Goal: Transaction & Acquisition: Purchase product/service

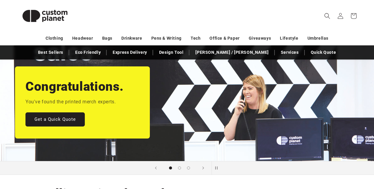
scroll to position [15, 0]
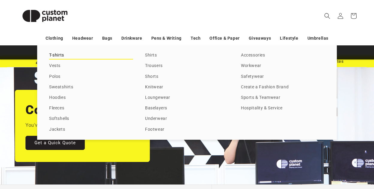
click at [57, 56] on link "T-shirts" at bounding box center [91, 55] width 84 height 8
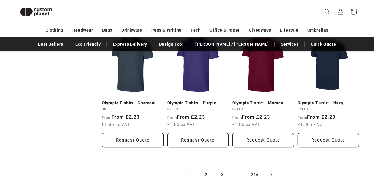
scroll to position [610, 0]
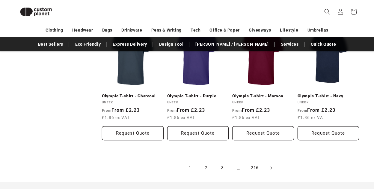
click at [206, 161] on link "2" at bounding box center [206, 167] width 13 height 13
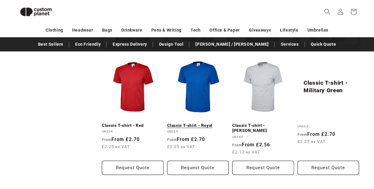
scroll to position [599, 0]
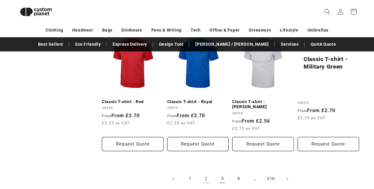
click at [221, 172] on link "3" at bounding box center [222, 178] width 13 height 13
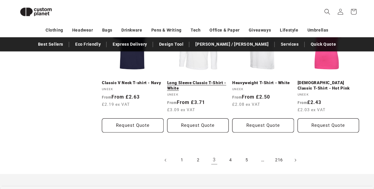
scroll to position [622, 0]
click at [230, 158] on link "4" at bounding box center [230, 160] width 13 height 13
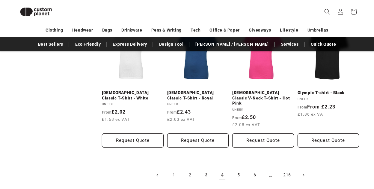
scroll to position [602, 0]
click at [337, 90] on link "Olympic T-shirt - Black" at bounding box center [329, 92] width 62 height 5
click at [236, 168] on link "5" at bounding box center [238, 174] width 13 height 13
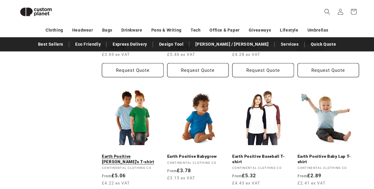
scroll to position [556, 0]
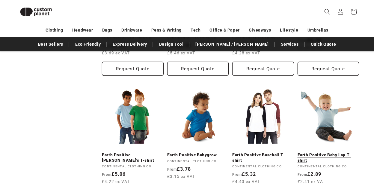
click at [342, 152] on link "Earth Positive Baby Lap T-shirt" at bounding box center [329, 157] width 62 height 10
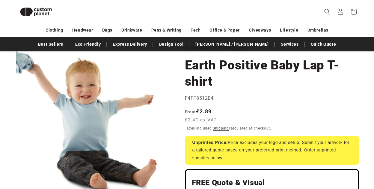
scroll to position [43, 0]
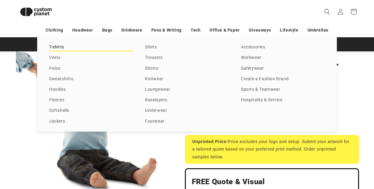
click at [98, 48] on link "T-shirts" at bounding box center [91, 47] width 84 height 8
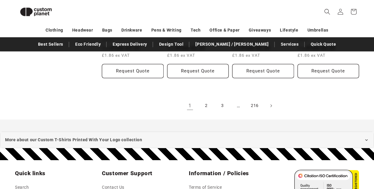
scroll to position [671, 0]
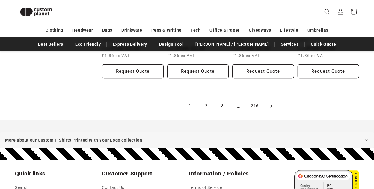
click at [222, 99] on link "3" at bounding box center [222, 105] width 13 height 13
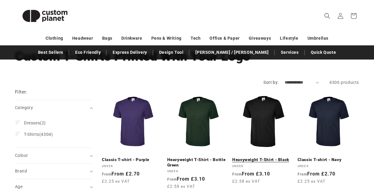
scroll to position [53, 0]
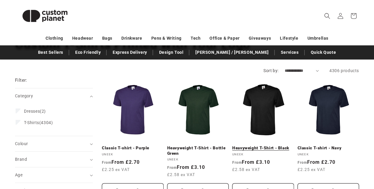
click at [256, 145] on link "Heavyweight T-Shirt - Black" at bounding box center [263, 147] width 62 height 5
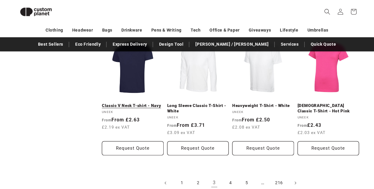
scroll to position [601, 0]
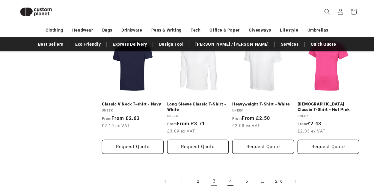
click at [232, 178] on link "4" at bounding box center [230, 181] width 13 height 13
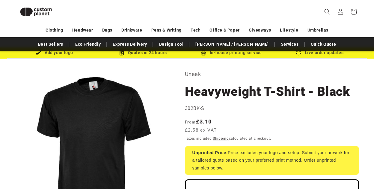
scroll to position [16, 0]
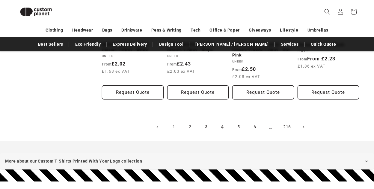
scroll to position [657, 0]
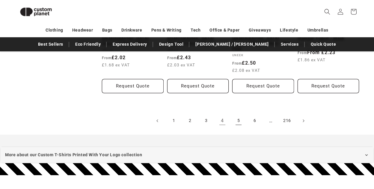
click at [238, 114] on link "5" at bounding box center [238, 120] width 13 height 13
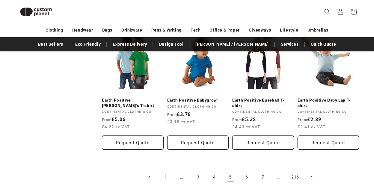
scroll to position [612, 0]
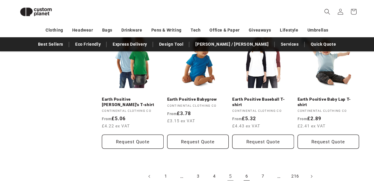
click at [248, 169] on link "6" at bounding box center [246, 175] width 13 height 13
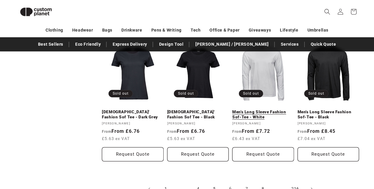
scroll to position [628, 0]
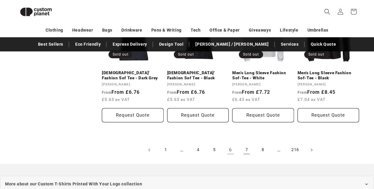
click at [249, 148] on link "7" at bounding box center [246, 149] width 13 height 13
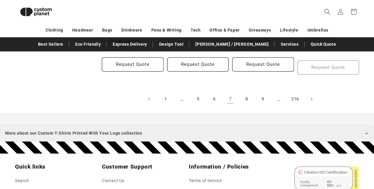
scroll to position [679, 0]
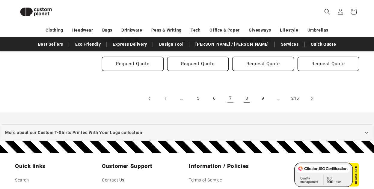
click at [247, 92] on link "8" at bounding box center [246, 98] width 13 height 13
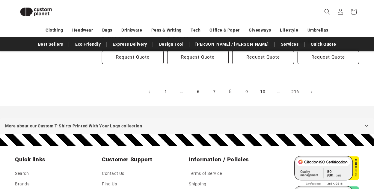
scroll to position [694, 0]
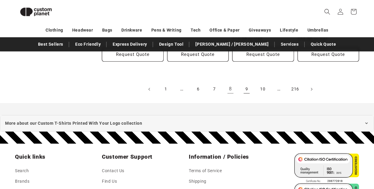
click at [245, 84] on link "9" at bounding box center [246, 88] width 13 height 13
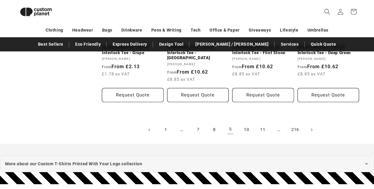
scroll to position [695, 0]
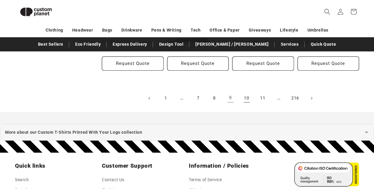
click at [244, 91] on link "10" at bounding box center [246, 97] width 13 height 13
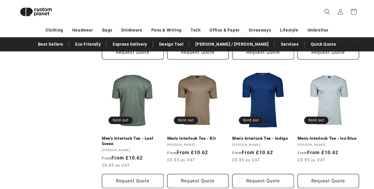
scroll to position [618, 0]
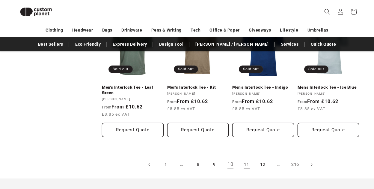
click at [244, 162] on link "11" at bounding box center [246, 164] width 13 height 13
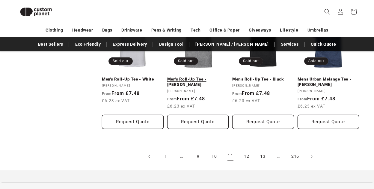
scroll to position [628, 0]
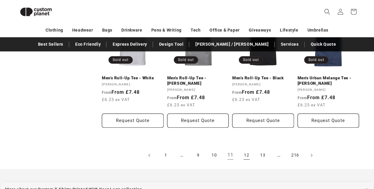
click at [248, 155] on link "12" at bounding box center [246, 154] width 13 height 13
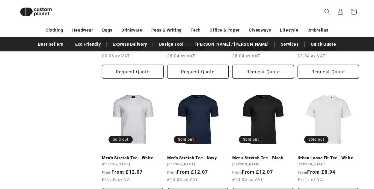
scroll to position [604, 0]
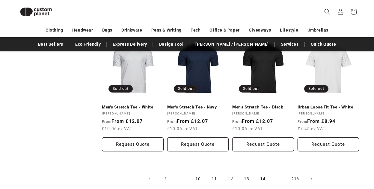
click at [252, 172] on link "13" at bounding box center [246, 178] width 13 height 13
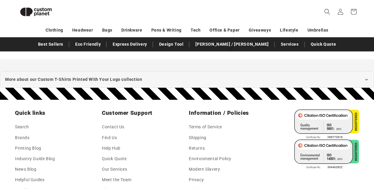
scroll to position [680, 0]
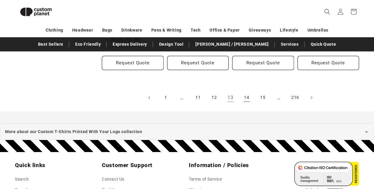
click at [250, 97] on link "14" at bounding box center [246, 97] width 13 height 13
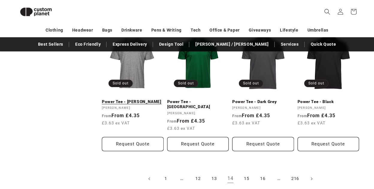
scroll to position [597, 0]
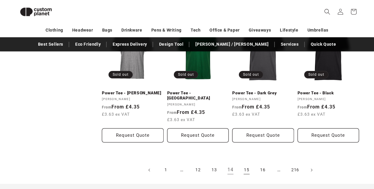
click at [246, 163] on link "15" at bounding box center [246, 169] width 13 height 13
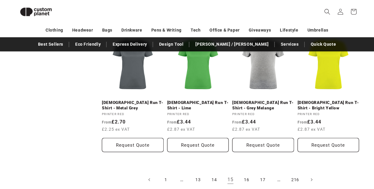
scroll to position [592, 0]
click at [249, 173] on link "16" at bounding box center [246, 179] width 13 height 13
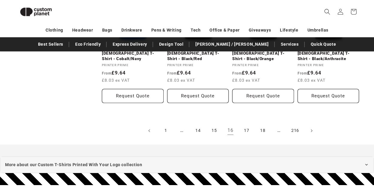
scroll to position [671, 0]
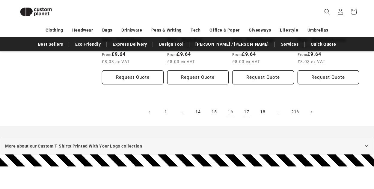
click at [247, 107] on link "17" at bounding box center [246, 111] width 13 height 13
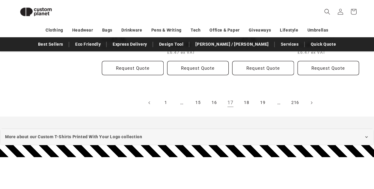
scroll to position [691, 0]
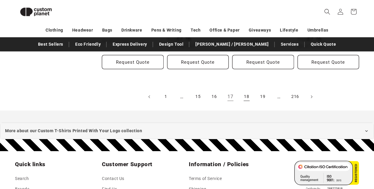
click at [248, 91] on link "18" at bounding box center [246, 96] width 13 height 13
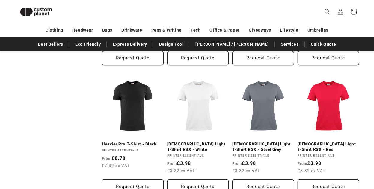
scroll to position [627, 0]
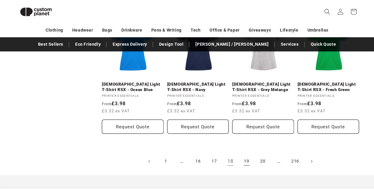
click at [249, 154] on link "19" at bounding box center [246, 160] width 13 height 13
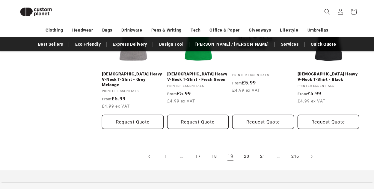
scroll to position [634, 0]
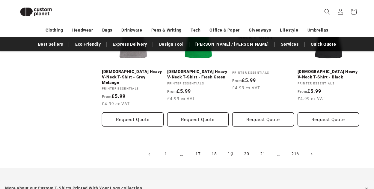
click at [247, 148] on link "20" at bounding box center [246, 153] width 13 height 13
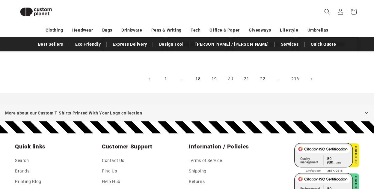
scroll to position [704, 0]
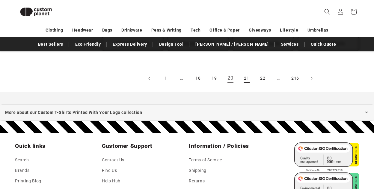
click at [245, 77] on link "21" at bounding box center [246, 78] width 13 height 13
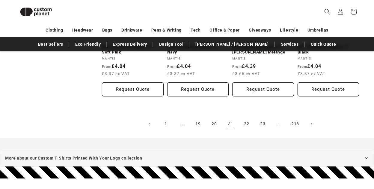
scroll to position [664, 0]
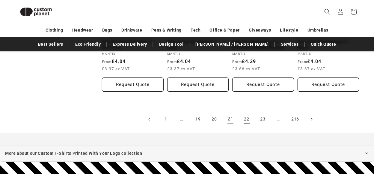
click at [248, 113] on link "22" at bounding box center [246, 118] width 13 height 13
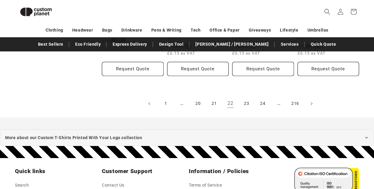
scroll to position [707, 0]
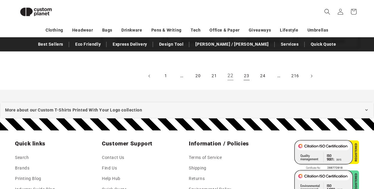
click at [246, 75] on link "23" at bounding box center [246, 75] width 13 height 13
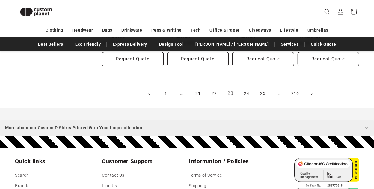
scroll to position [700, 0]
click at [249, 89] on link "24" at bounding box center [246, 93] width 13 height 13
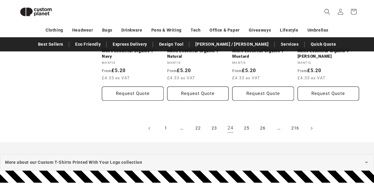
scroll to position [661, 0]
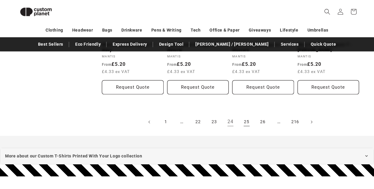
click at [244, 121] on link "25" at bounding box center [246, 121] width 13 height 13
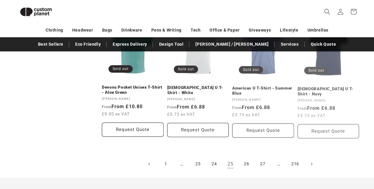
scroll to position [619, 0]
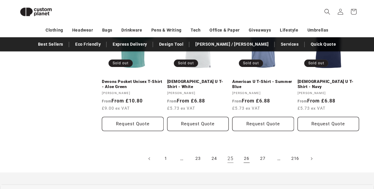
click at [246, 154] on link "26" at bounding box center [246, 158] width 13 height 13
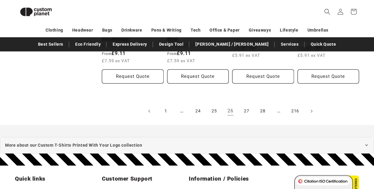
scroll to position [688, 0]
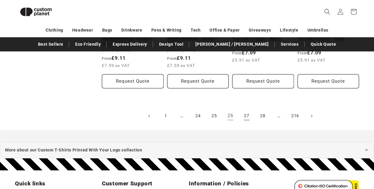
click at [244, 109] on link "27" at bounding box center [246, 115] width 13 height 13
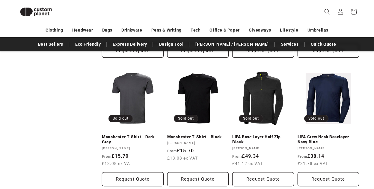
scroll to position [609, 0]
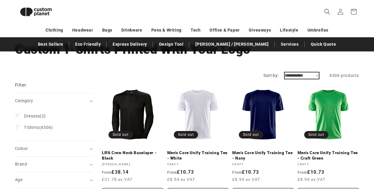
scroll to position [40, 0]
click at [91, 100] on icon "Category (0 selected)" at bounding box center [91, 101] width 3 height 2
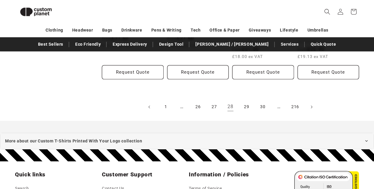
scroll to position [678, 0]
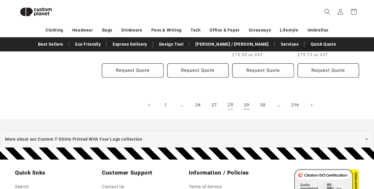
click at [248, 101] on link "29" at bounding box center [246, 104] width 13 height 13
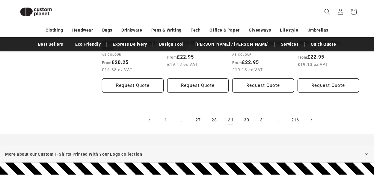
scroll to position [672, 0]
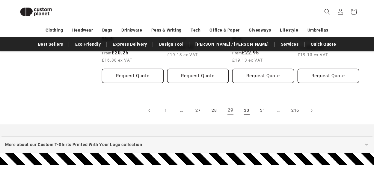
click at [247, 108] on link "30" at bounding box center [246, 110] width 13 height 13
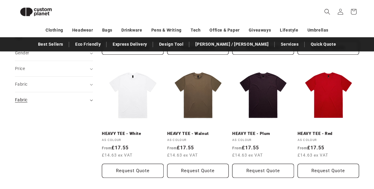
scroll to position [185, 0]
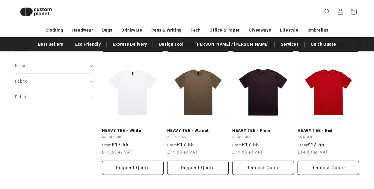
click at [258, 128] on link "HEAVY TEE - Plum" at bounding box center [263, 130] width 62 height 5
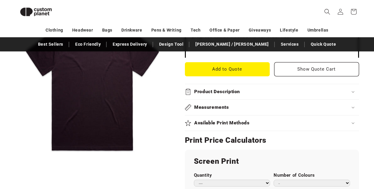
scroll to position [230, 0]
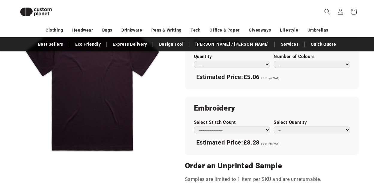
scroll to position [351, 0]
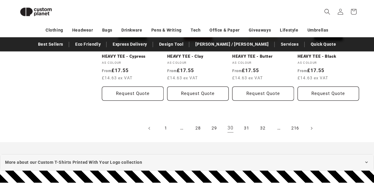
scroll to position [637, 0]
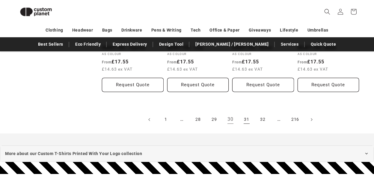
click at [245, 118] on link "31" at bounding box center [246, 119] width 13 height 13
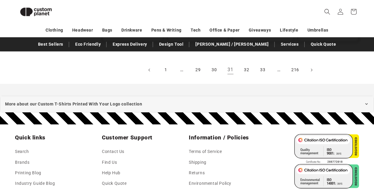
scroll to position [670, 0]
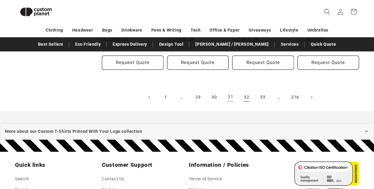
click at [248, 98] on link "32" at bounding box center [246, 97] width 13 height 13
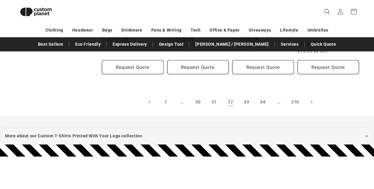
scroll to position [670, 0]
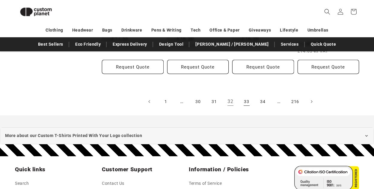
click at [250, 102] on link "33" at bounding box center [246, 101] width 13 height 13
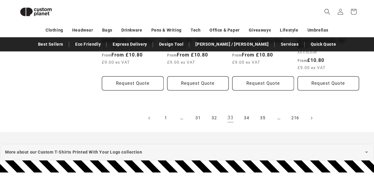
scroll to position [651, 0]
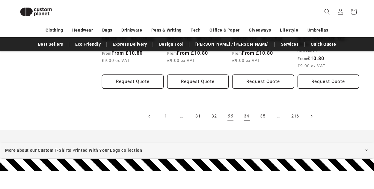
click at [245, 113] on link "34" at bounding box center [246, 115] width 13 height 13
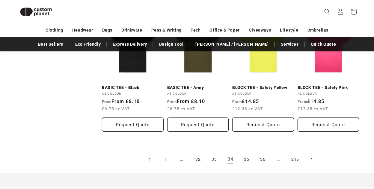
scroll to position [623, 0]
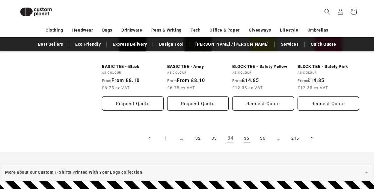
click at [252, 136] on link "35" at bounding box center [246, 137] width 13 height 13
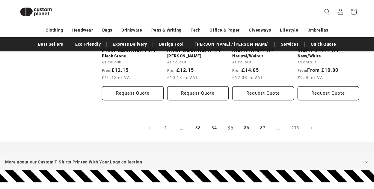
scroll to position [655, 0]
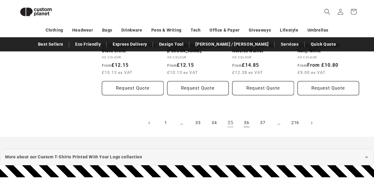
click at [244, 116] on link "36" at bounding box center [246, 122] width 13 height 13
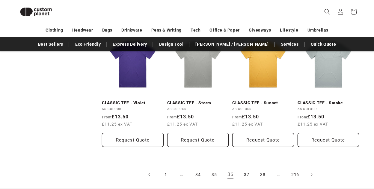
scroll to position [611, 0]
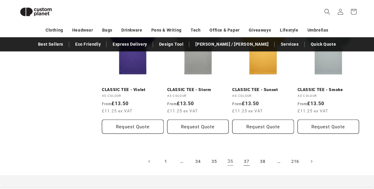
click at [242, 154] on link "37" at bounding box center [246, 160] width 13 height 13
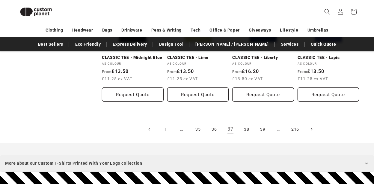
scroll to position [645, 0]
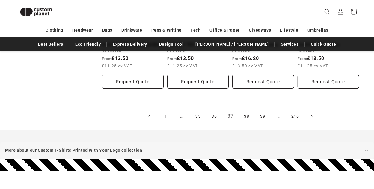
click at [248, 110] on link "38" at bounding box center [246, 115] width 13 height 13
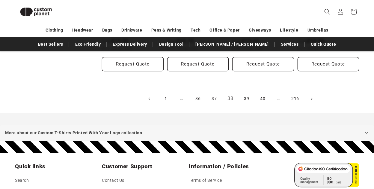
scroll to position [669, 0]
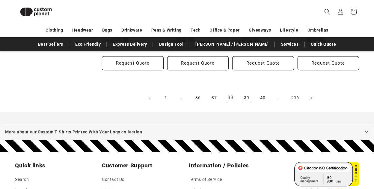
click at [246, 97] on link "39" at bounding box center [246, 97] width 13 height 13
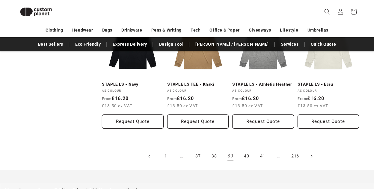
scroll to position [612, 0]
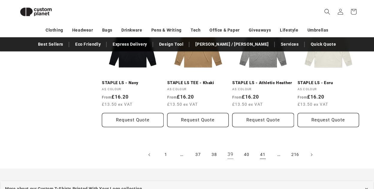
click at [265, 148] on link "41" at bounding box center [262, 154] width 13 height 13
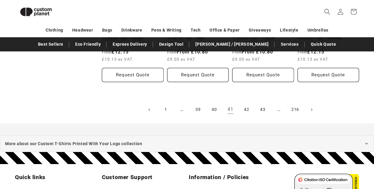
scroll to position [694, 0]
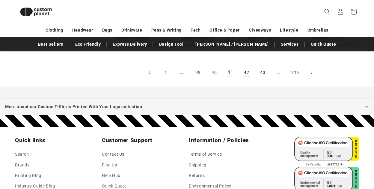
click at [247, 73] on link "42" at bounding box center [246, 72] width 13 height 13
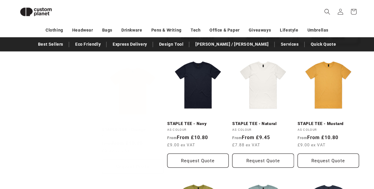
scroll to position [325, 0]
